Goal: Transaction & Acquisition: Download file/media

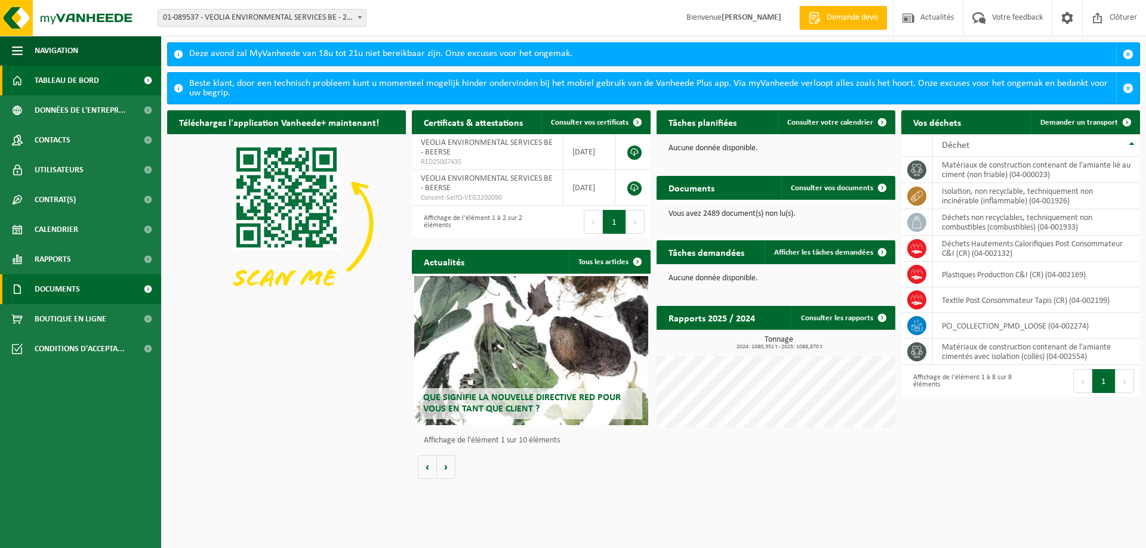
click at [61, 292] on span "Documents" at bounding box center [57, 290] width 45 height 30
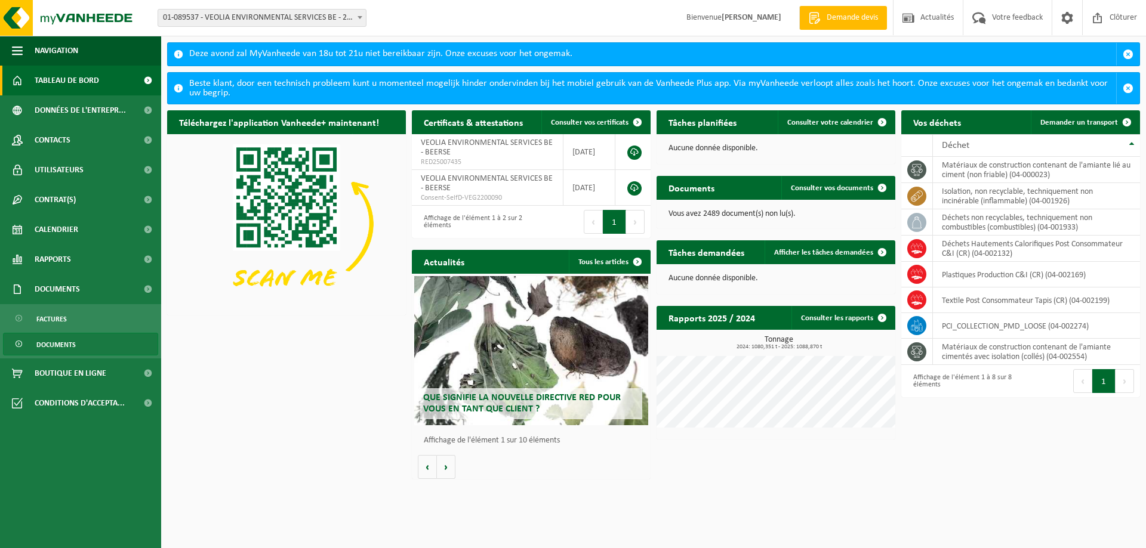
click at [78, 345] on link "Documents" at bounding box center [80, 344] width 155 height 23
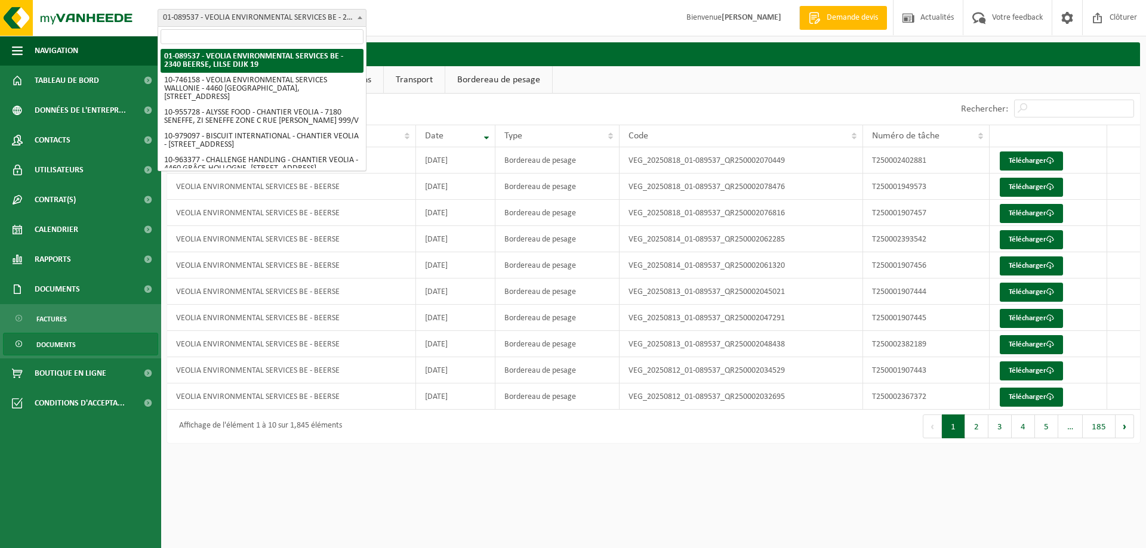
click at [360, 16] on b at bounding box center [360, 17] width 5 height 3
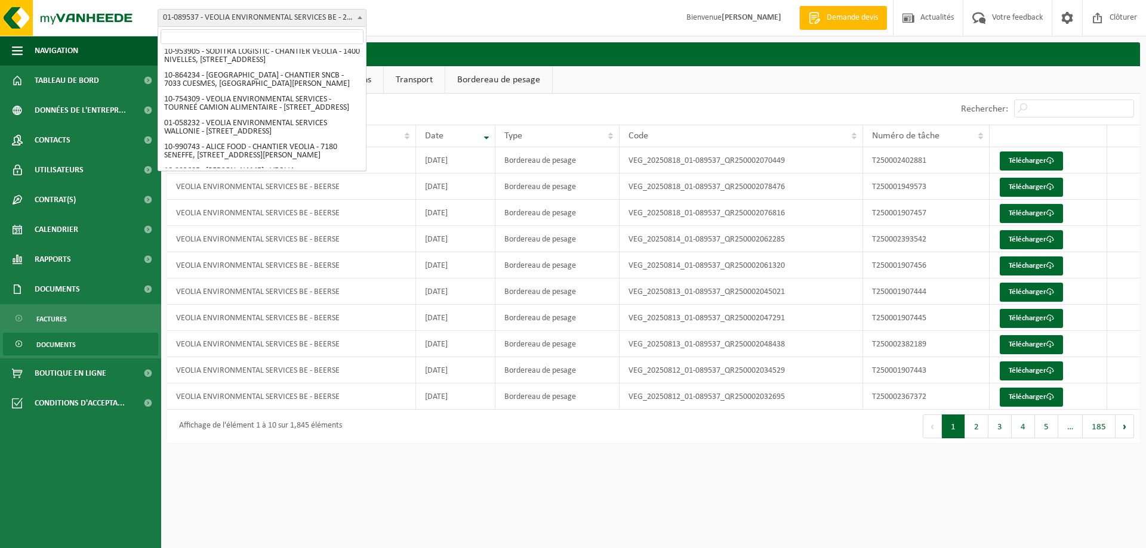
scroll to position [727, 0]
select select "95907"
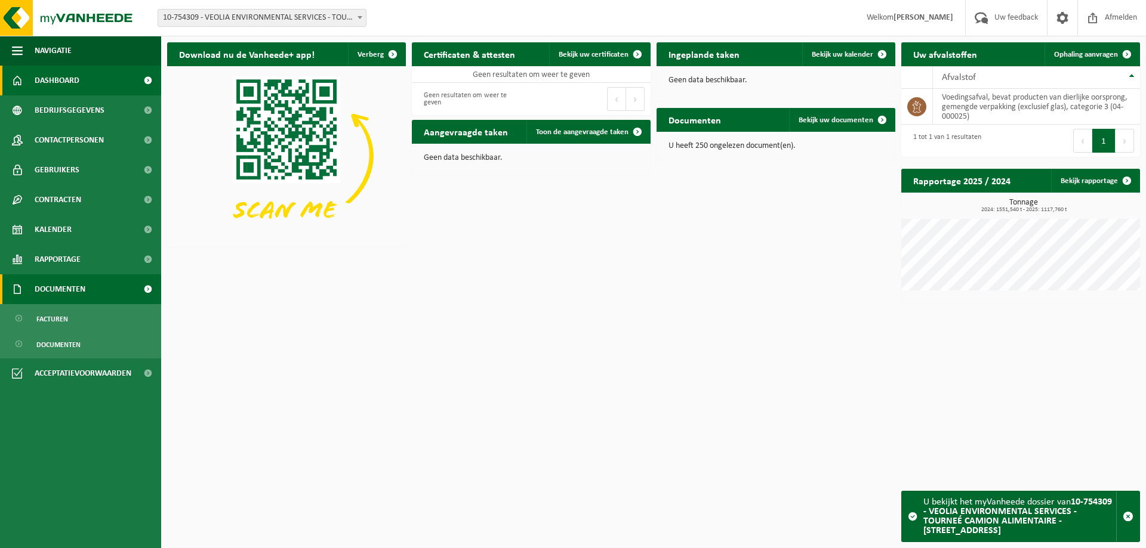
click at [60, 286] on span "Documenten" at bounding box center [60, 290] width 51 height 30
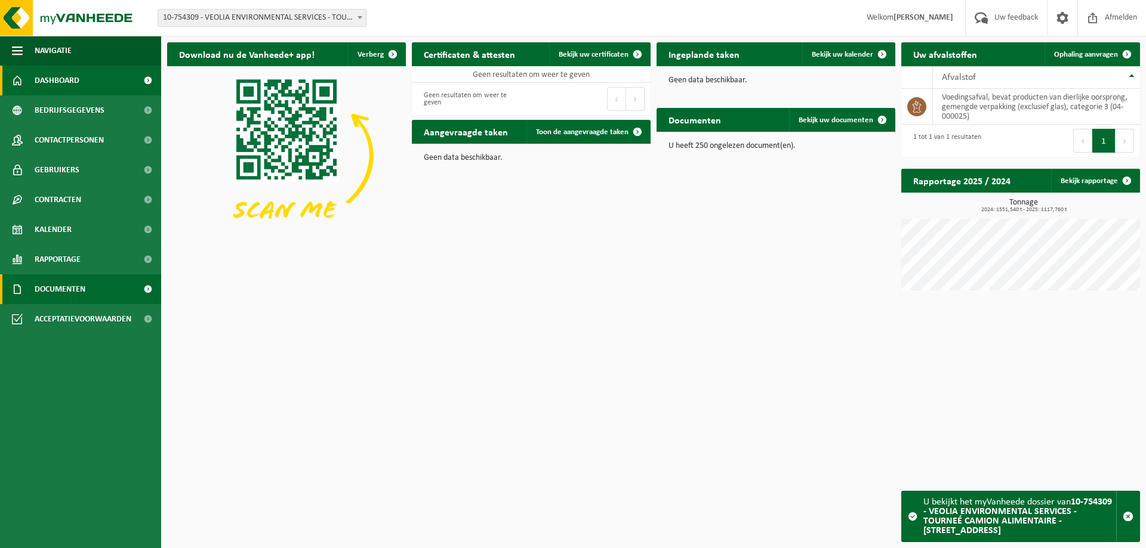
click at [58, 288] on span "Documenten" at bounding box center [60, 290] width 51 height 30
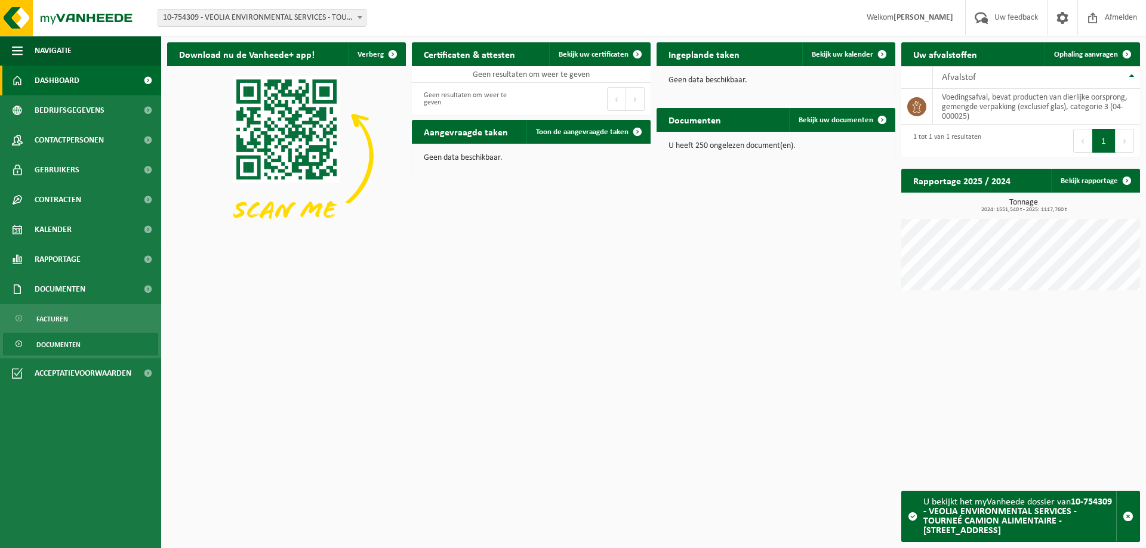
click at [59, 343] on span "Documenten" at bounding box center [58, 345] width 44 height 23
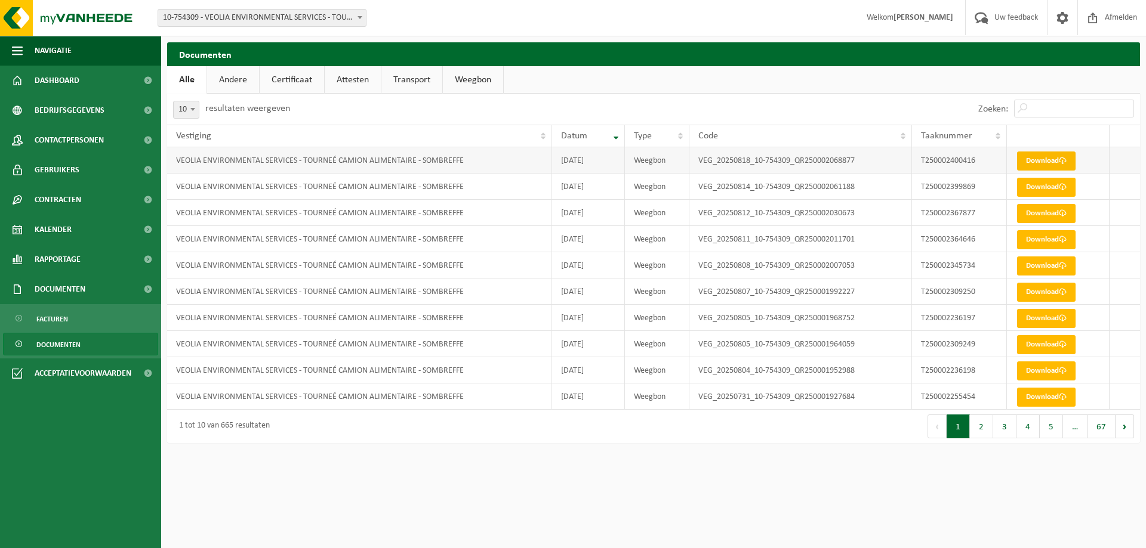
click at [1043, 162] on link "Download" at bounding box center [1046, 161] width 58 height 19
click at [1040, 187] on link "Download" at bounding box center [1046, 187] width 58 height 19
click at [1031, 209] on link "Download" at bounding box center [1046, 213] width 58 height 19
